Goal: Browse casually: Explore the website without a specific task or goal

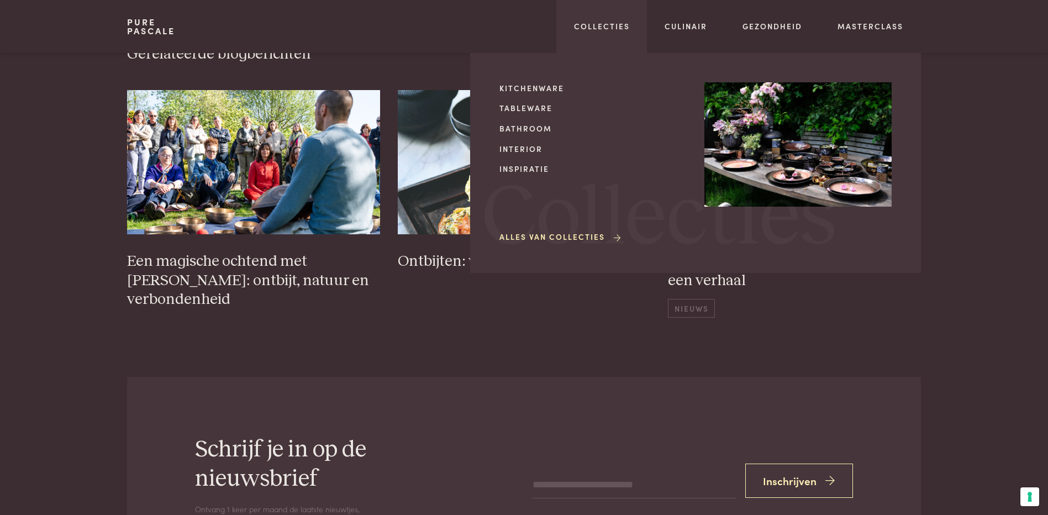
scroll to position [2377, 0]
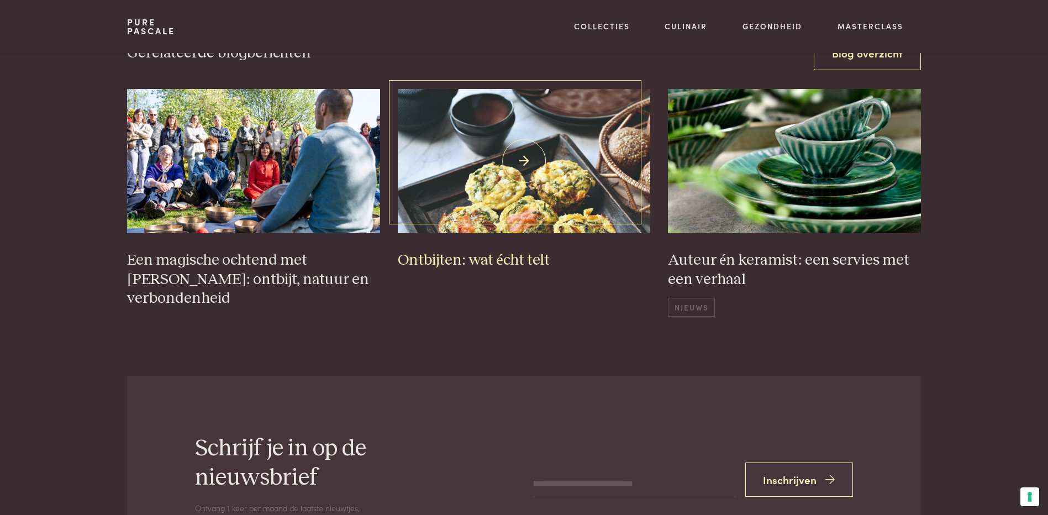
click at [468, 251] on h3 "Ontbijten: wat écht telt" at bounding box center [524, 260] width 253 height 19
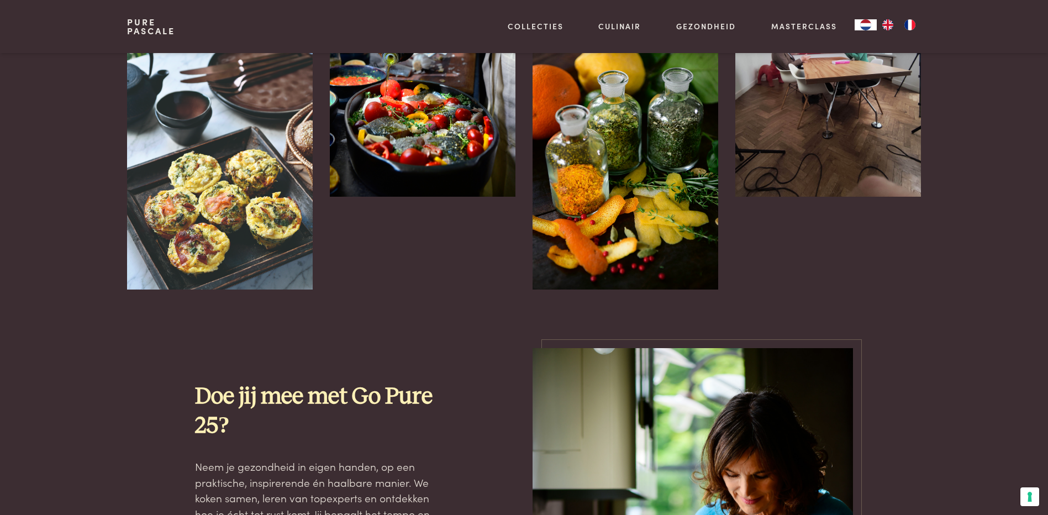
scroll to position [829, 0]
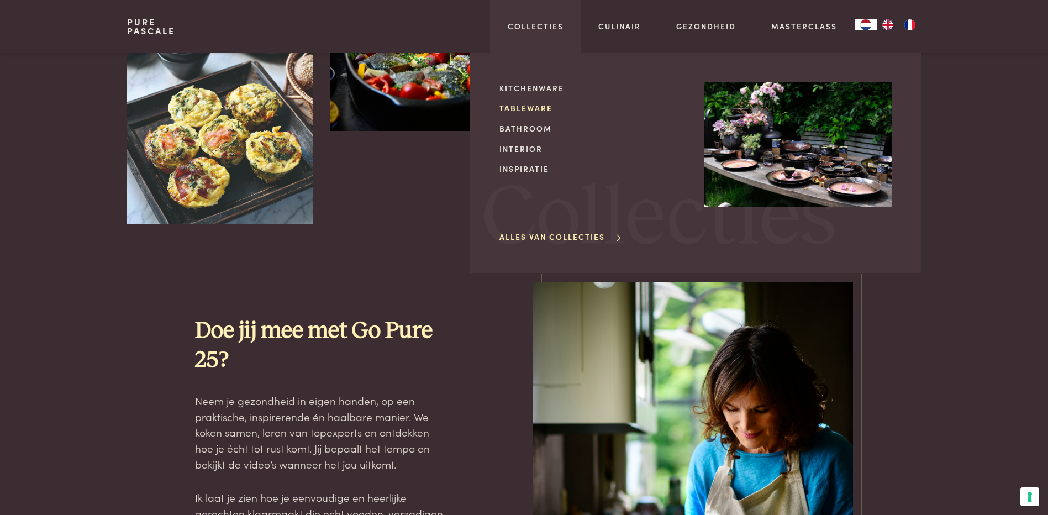
click at [531, 107] on link "Tableware" at bounding box center [593, 108] width 187 height 12
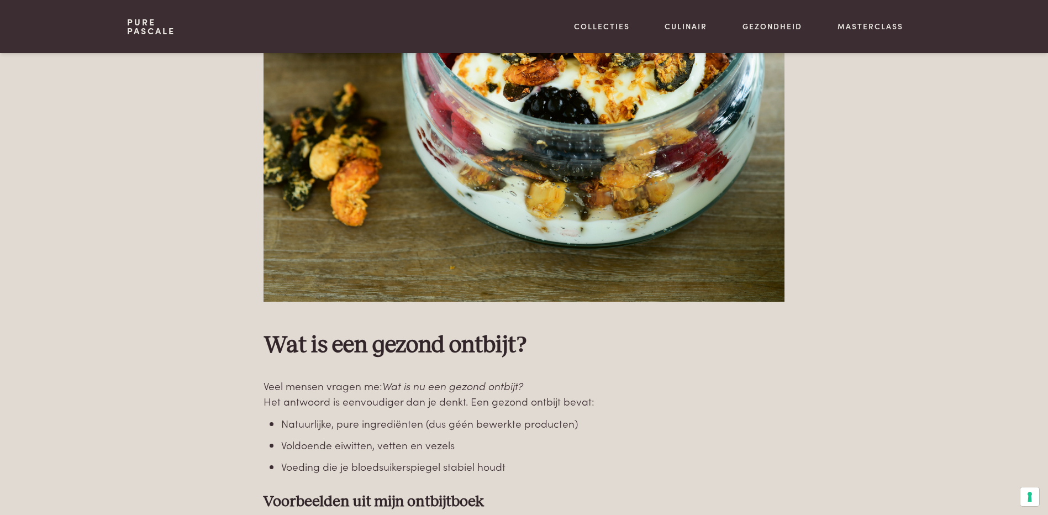
scroll to position [1492, 0]
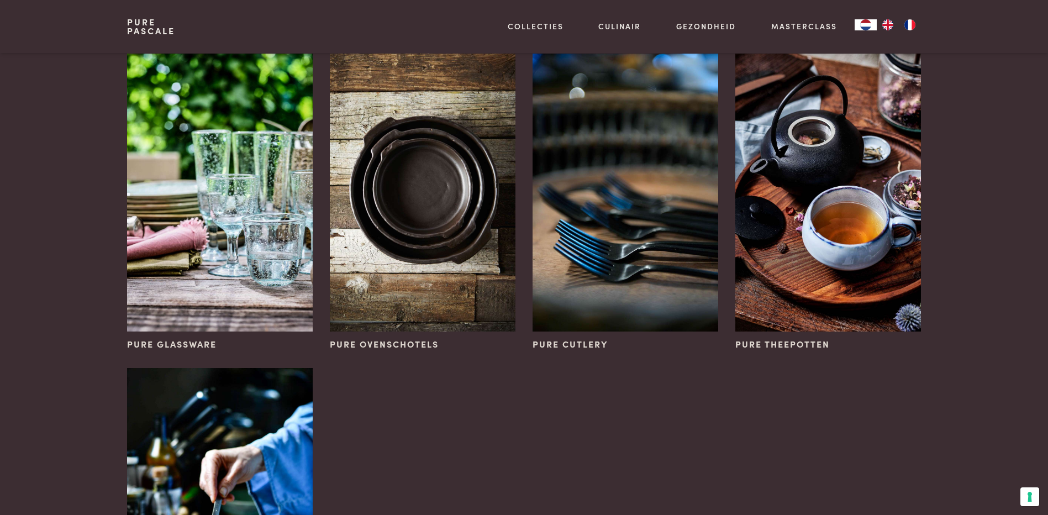
scroll to position [442, 0]
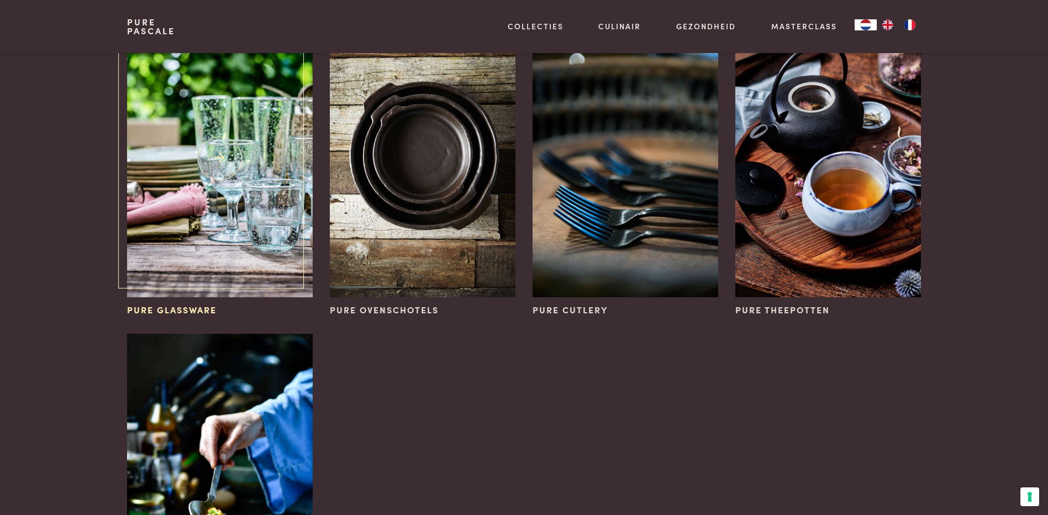
click at [211, 197] on img at bounding box center [219, 158] width 185 height 278
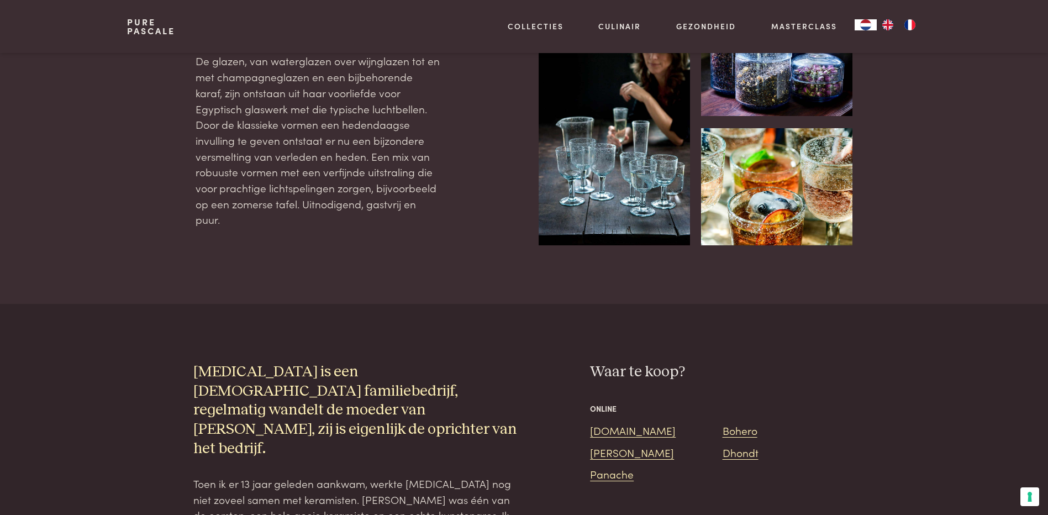
scroll to position [497, 0]
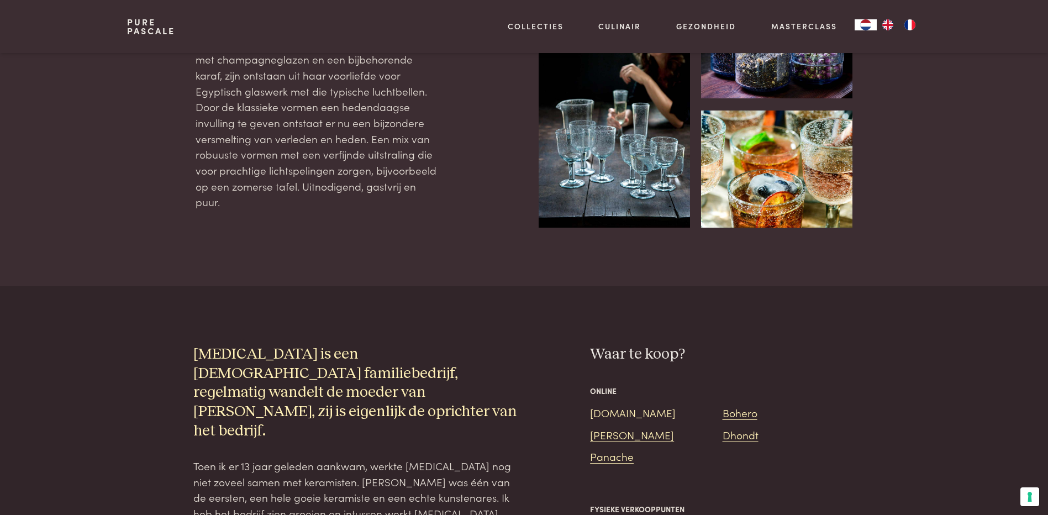
click at [599, 405] on link "Bol.com" at bounding box center [633, 412] width 86 height 15
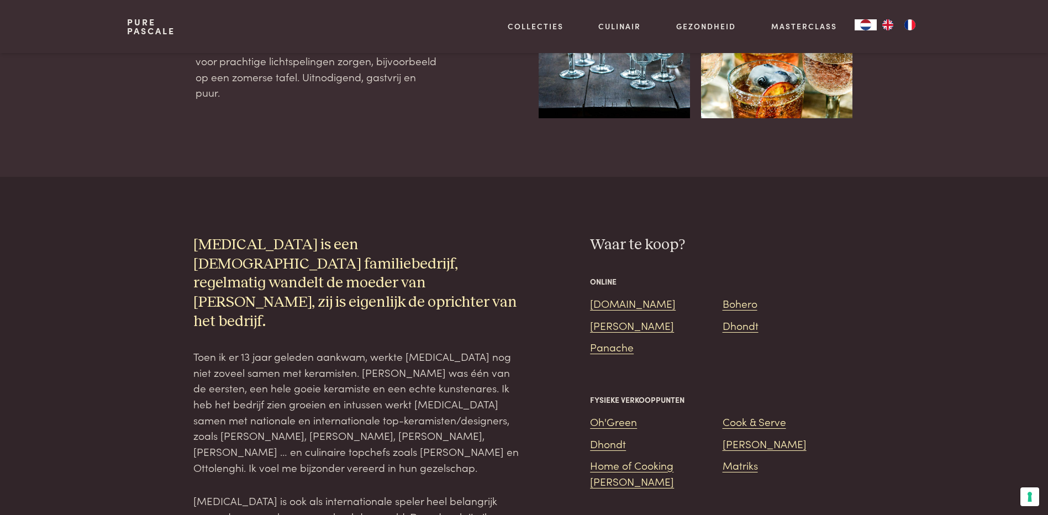
scroll to position [608, 0]
click at [623, 338] on link "Panache" at bounding box center [612, 345] width 44 height 15
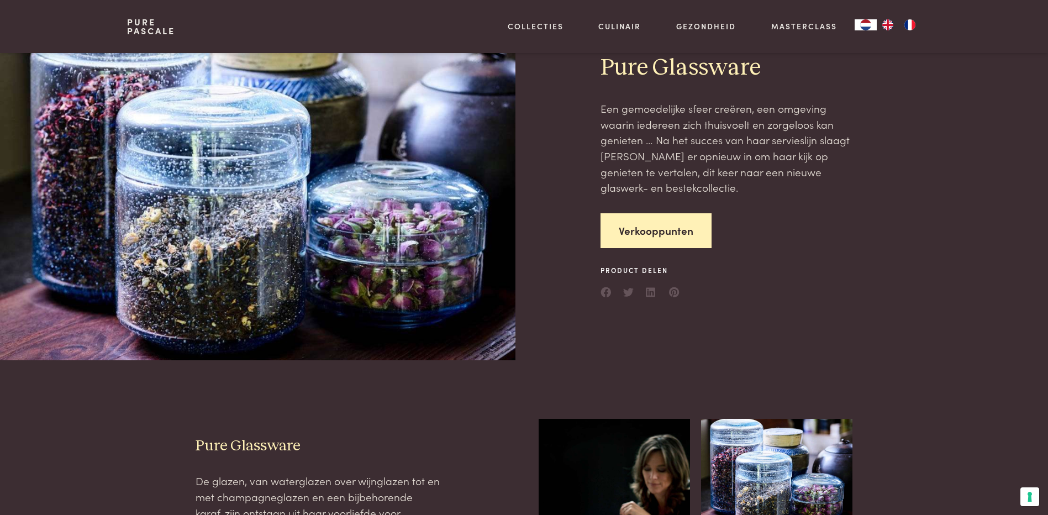
scroll to position [0, 0]
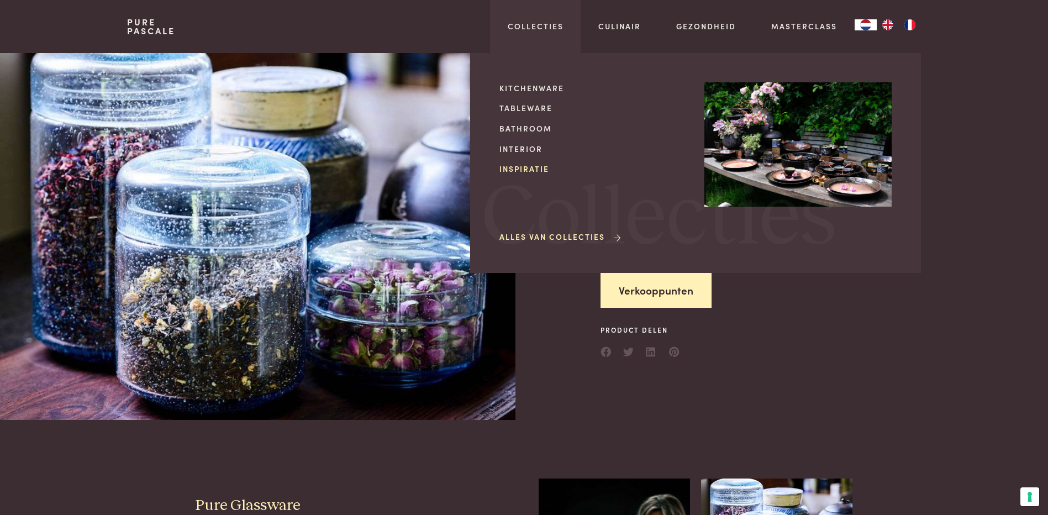
click at [509, 165] on link "Inspiratie" at bounding box center [593, 169] width 187 height 12
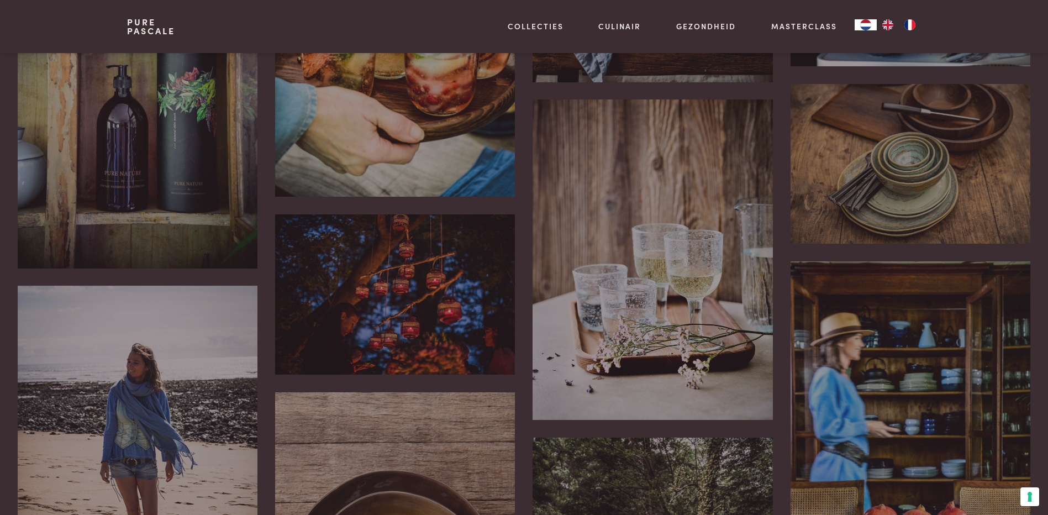
scroll to position [387, 0]
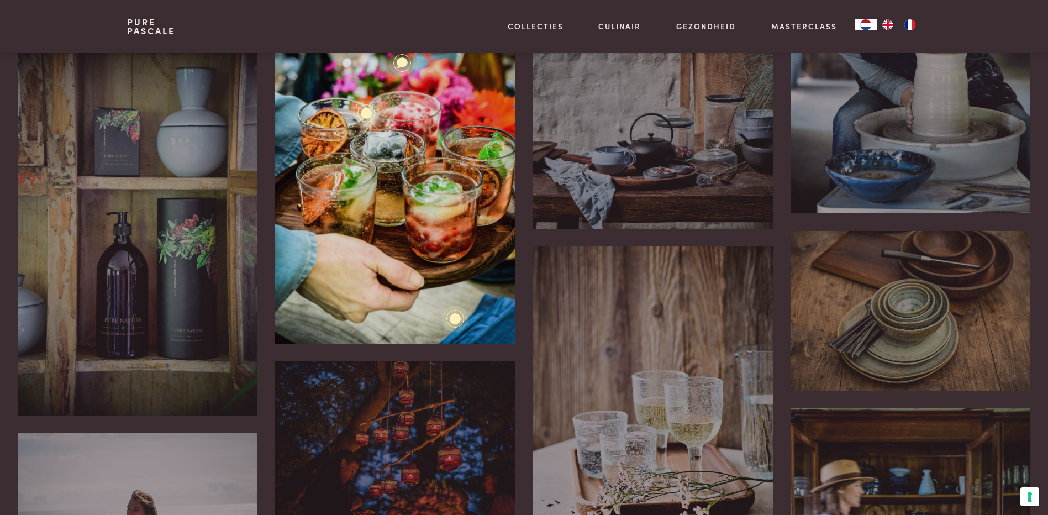
click at [401, 197] on div "Pure houten serveerschalen en kommen Pure Glassware Fluitjeswijn, zo noemde mij…" at bounding box center [395, 164] width 240 height 360
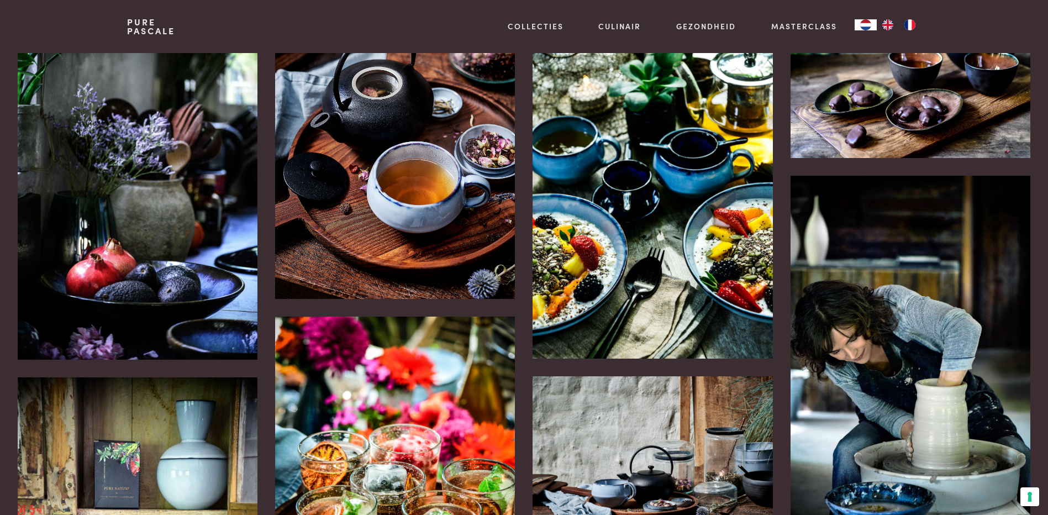
scroll to position [0, 0]
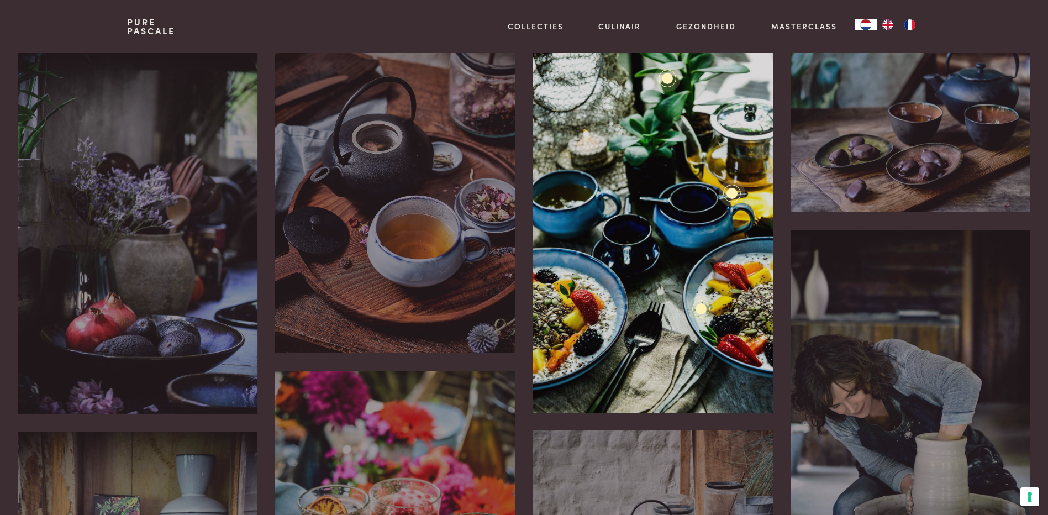
click at [621, 277] on div "Pure Cutlery Pure Blue Luxe fruitontbijt" at bounding box center [653, 233] width 240 height 360
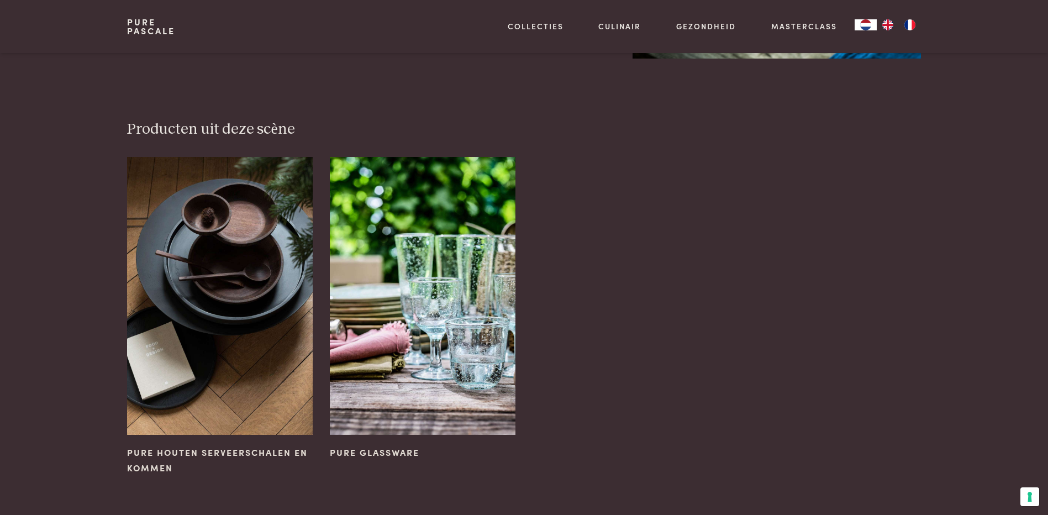
scroll to position [497, 0]
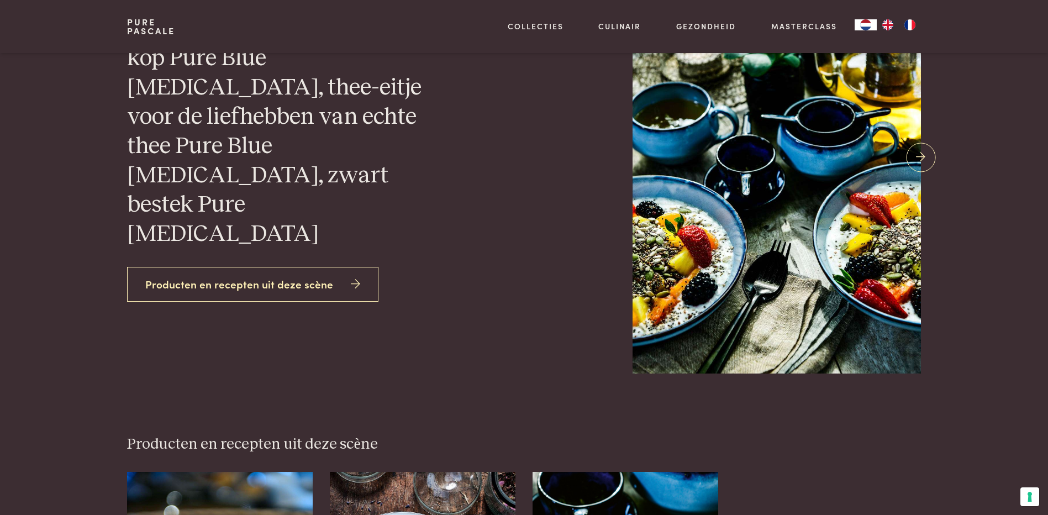
scroll to position [166, 0]
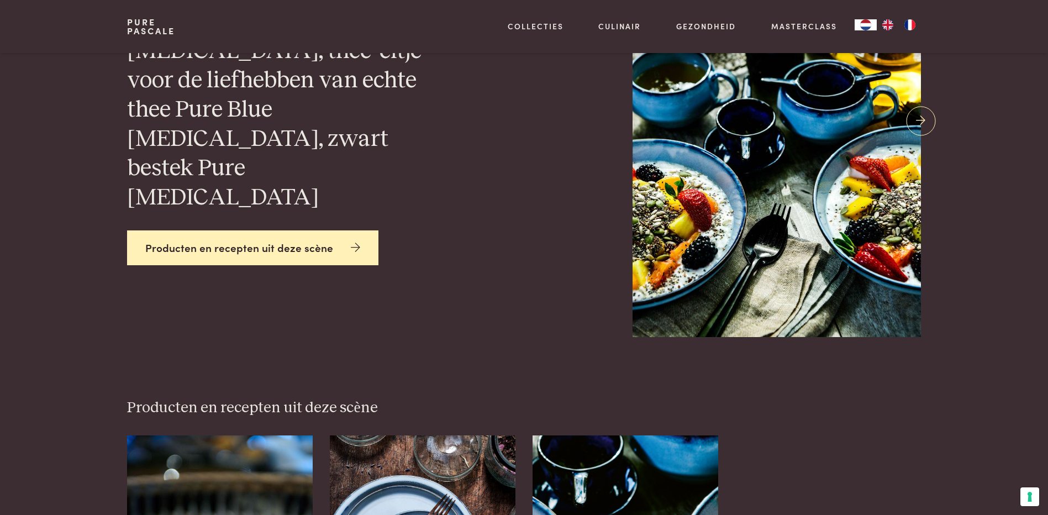
click at [307, 230] on link "Producten en recepten uit deze scène" at bounding box center [252, 247] width 251 height 35
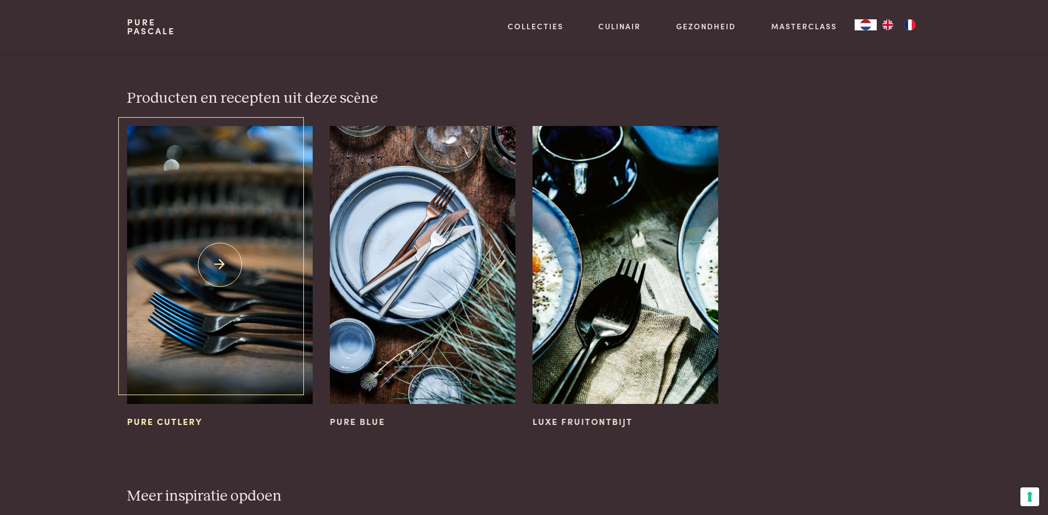
scroll to position [476, 0]
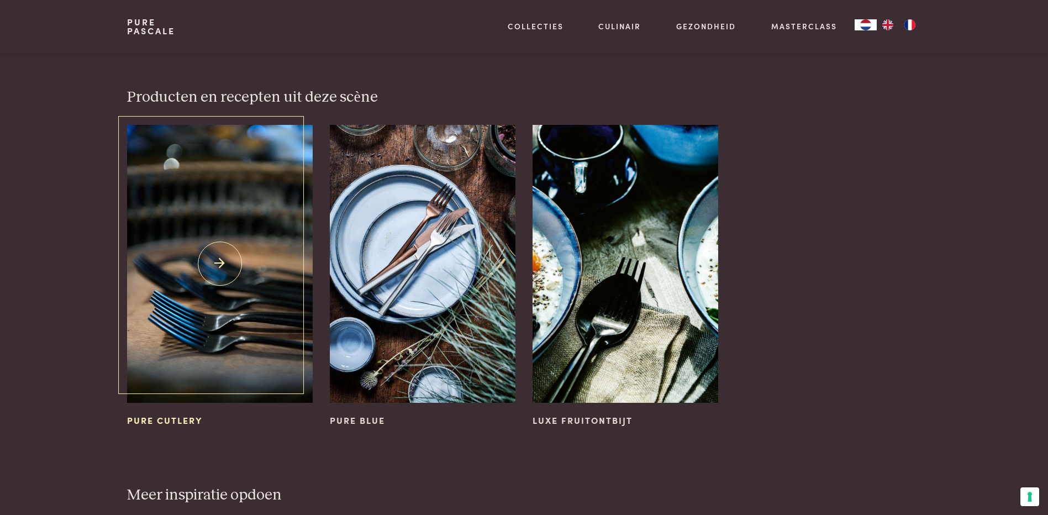
click at [219, 252] on img at bounding box center [219, 264] width 185 height 278
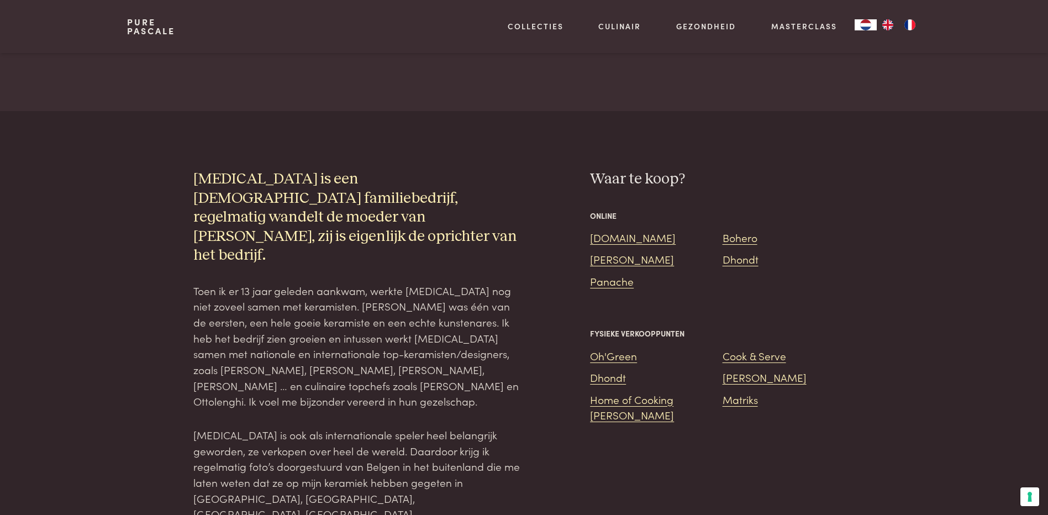
scroll to position [718, 0]
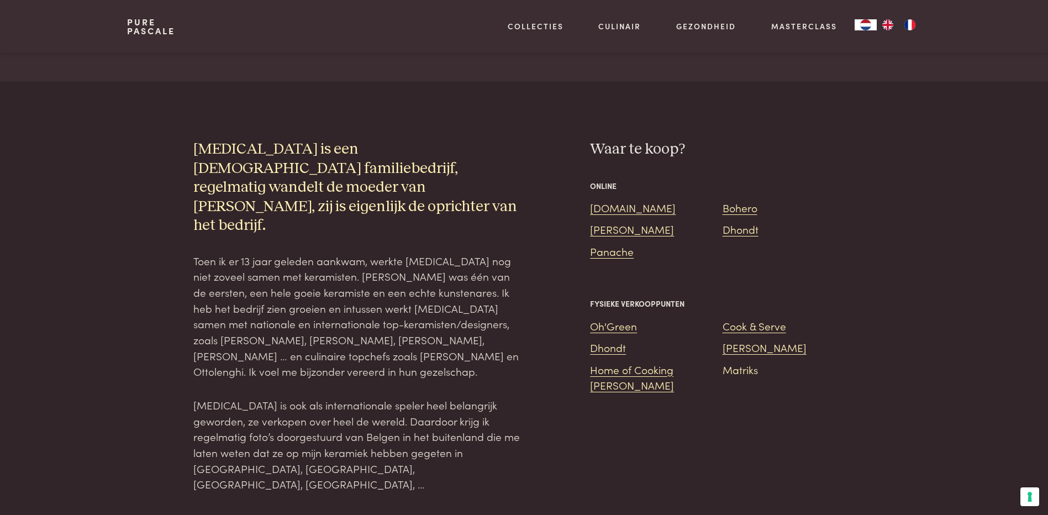
click at [748, 374] on link "Matriks" at bounding box center [740, 369] width 35 height 15
click at [748, 329] on link "Cook & Serve" at bounding box center [755, 325] width 64 height 15
click at [737, 213] on link "Bohero" at bounding box center [740, 207] width 35 height 15
